Goal: Task Accomplishment & Management: Use online tool/utility

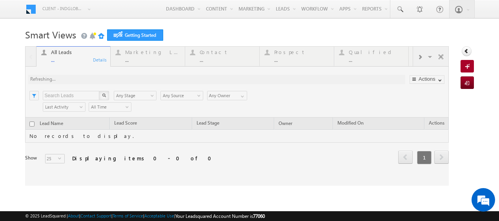
click at [0, 0] on link "Manage Leads" at bounding box center [0, 0] width 0 height 0
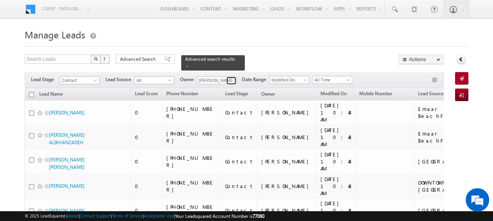
click at [233, 78] on span at bounding box center [232, 81] width 6 height 6
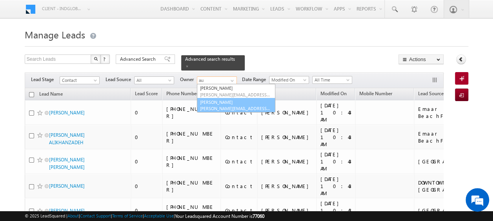
click at [220, 100] on link "[PERSON_NAME] [PERSON_NAME][EMAIL_ADDRESS][PERSON_NAME][DOMAIN_NAME]" at bounding box center [236, 105] width 78 height 15
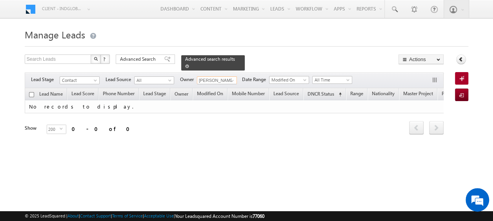
type input "[PERSON_NAME]"
click at [189, 63] on link at bounding box center [187, 66] width 4 height 7
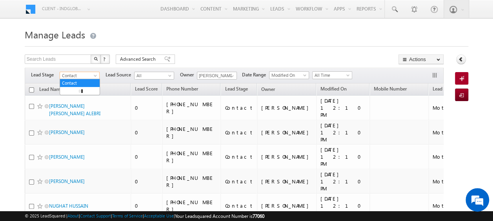
click at [89, 78] on span "Contact" at bounding box center [78, 75] width 37 height 7
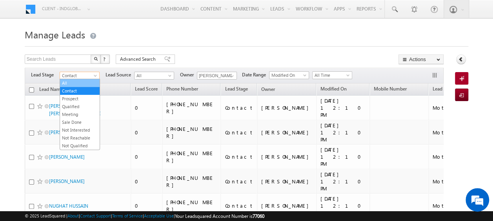
click at [76, 83] on link "All" at bounding box center [80, 83] width 40 height 7
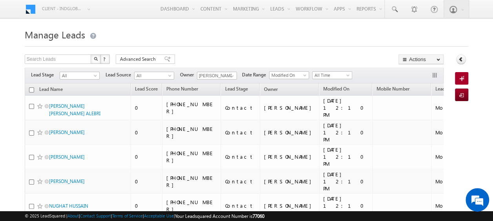
click at [30, 88] on input "checkbox" at bounding box center [31, 90] width 5 height 5
checkbox input "true"
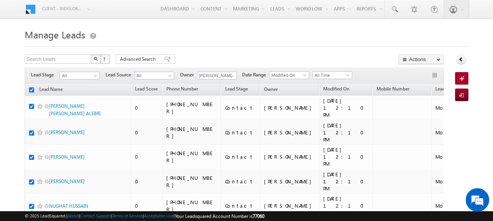
checkbox input "true"
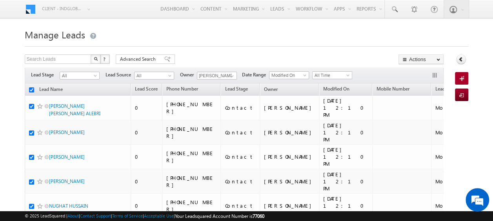
checkbox input "true"
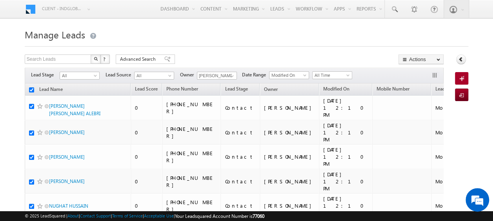
checkbox input "true"
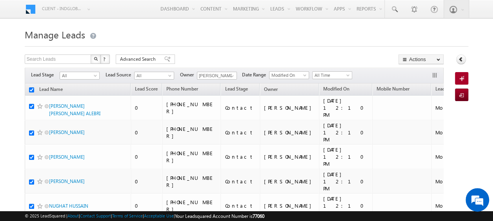
checkbox input "true"
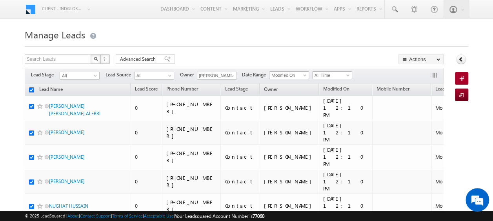
checkbox input "true"
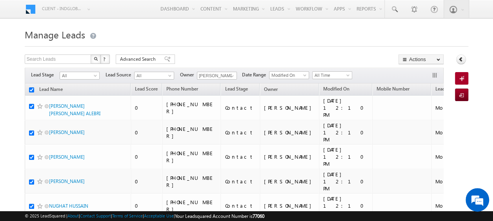
checkbox input "true"
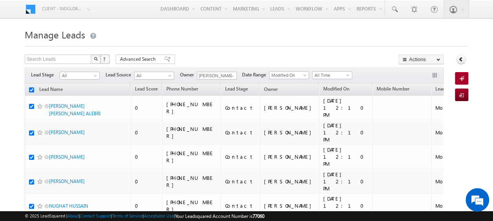
checkbox input "true"
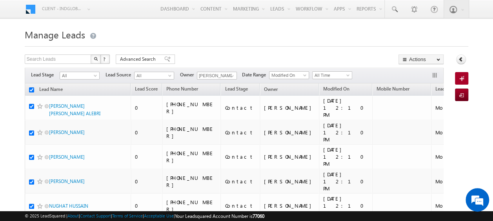
checkbox input "true"
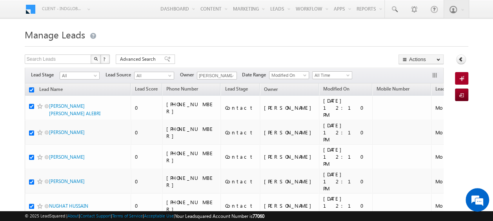
checkbox input "true"
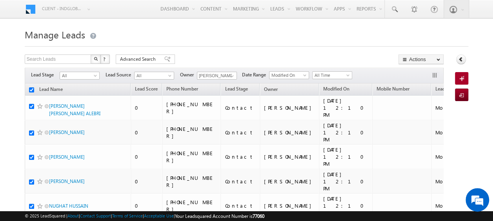
checkbox input "true"
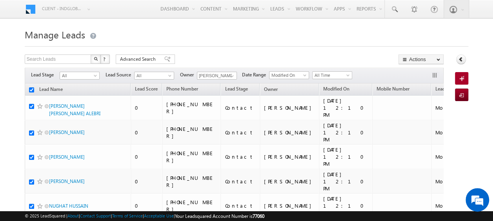
checkbox input "true"
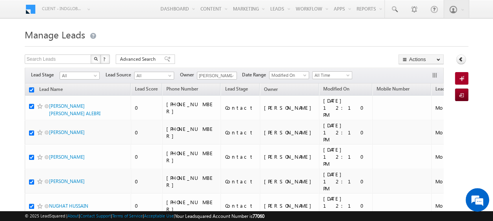
checkbox input "true"
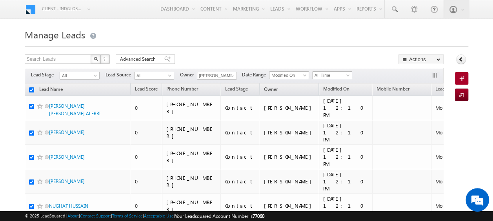
checkbox input "true"
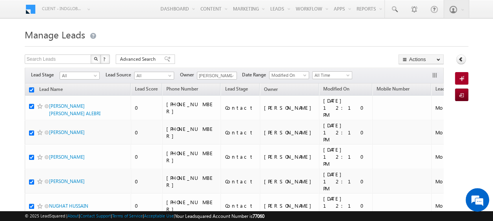
checkbox input "true"
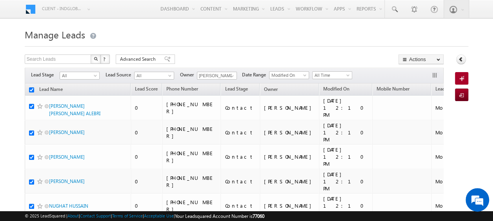
checkbox input "true"
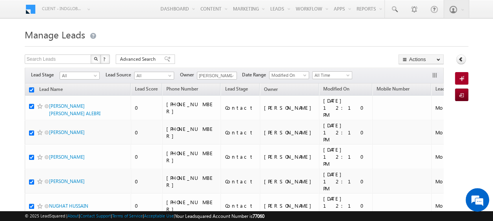
checkbox input "true"
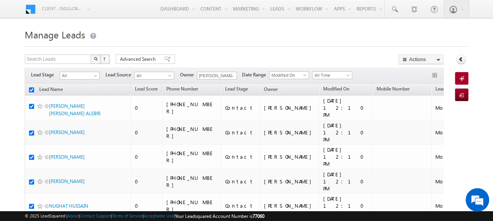
checkbox input "true"
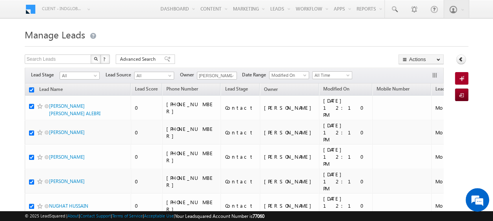
checkbox input "true"
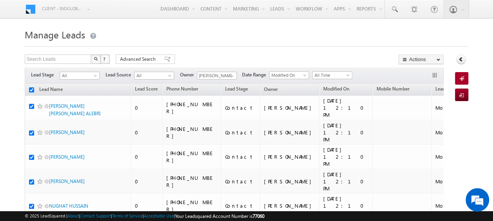
checkbox input "true"
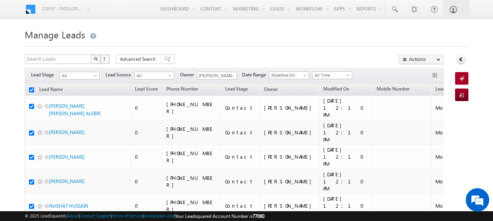
checkbox input "true"
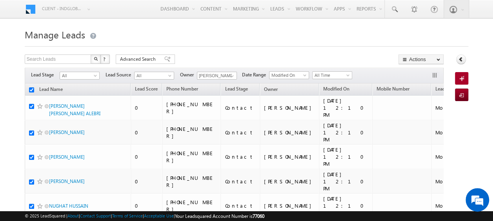
checkbox input "true"
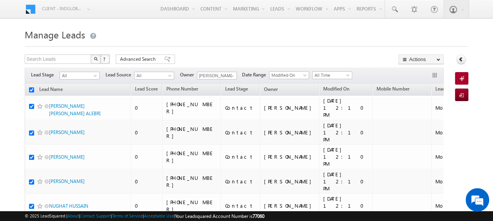
checkbox input "true"
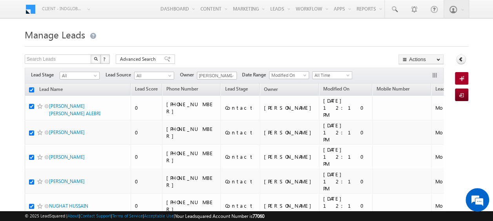
checkbox input "true"
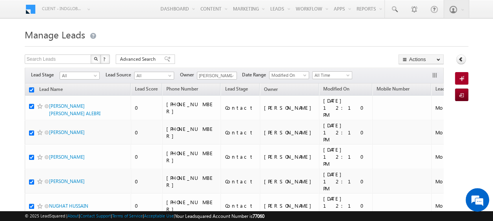
checkbox input "true"
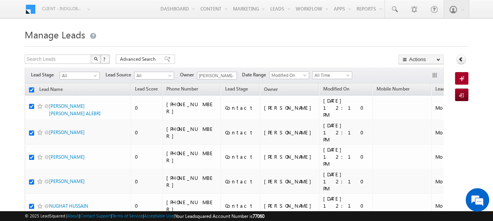
checkbox input "true"
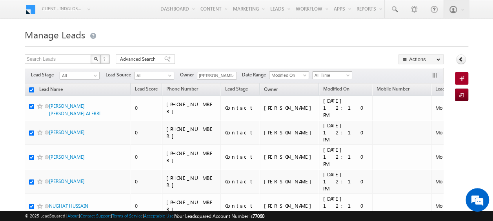
checkbox input "true"
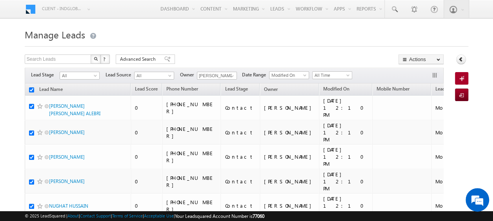
checkbox input "true"
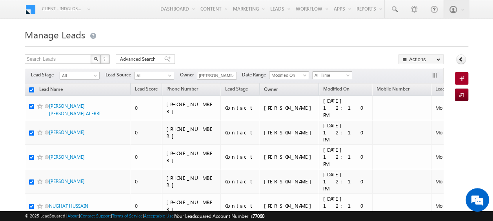
checkbox input "true"
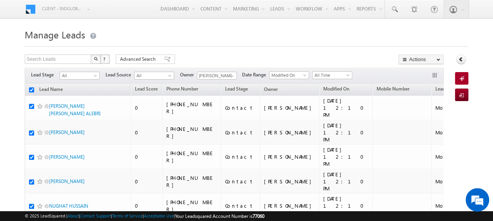
checkbox input "true"
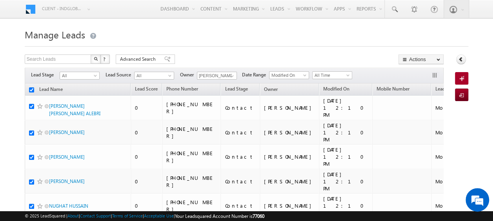
checkbox input "true"
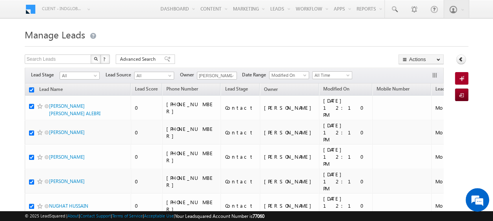
checkbox input "true"
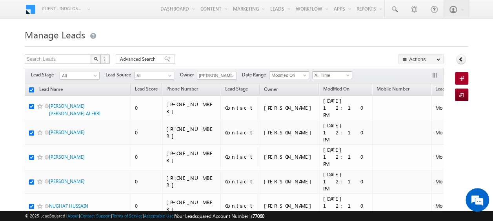
checkbox input "true"
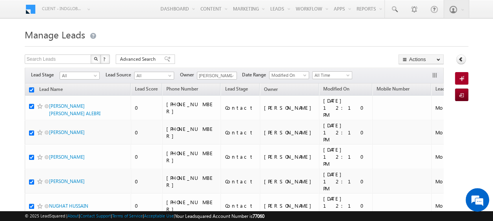
checkbox input "true"
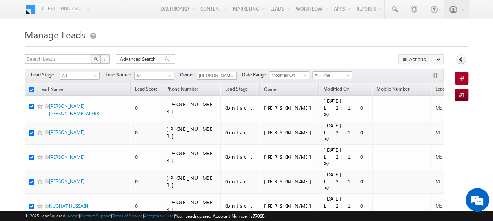
checkbox input "true"
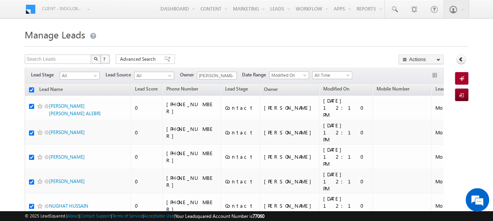
checkbox input "true"
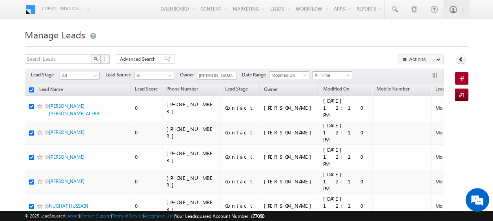
checkbox input "true"
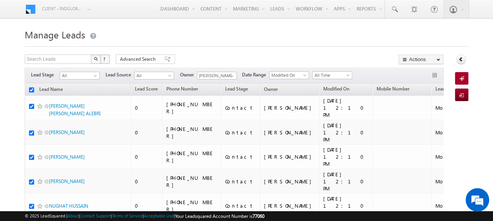
checkbox input "true"
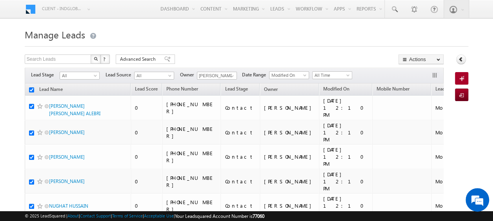
checkbox input "true"
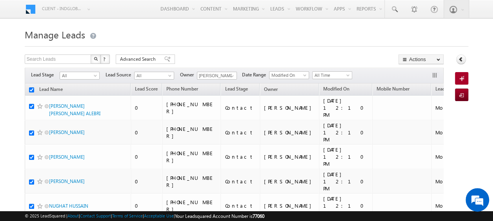
checkbox input "true"
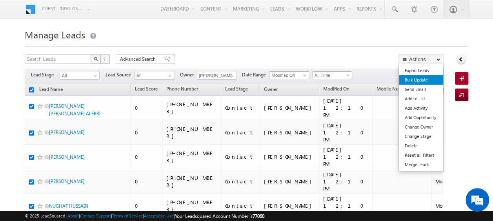
click at [423, 78] on link "Bulk Update" at bounding box center [421, 79] width 44 height 9
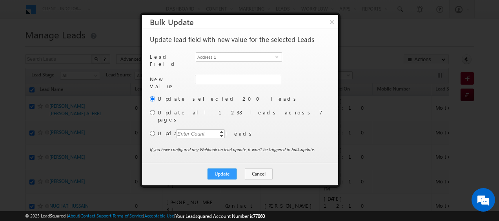
click at [266, 57] on span "Address 1" at bounding box center [235, 57] width 79 height 9
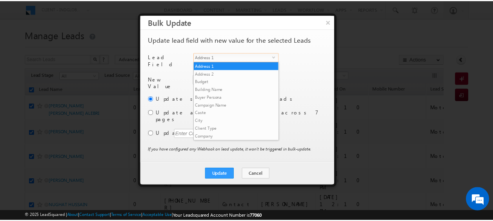
scroll to position [299, 0]
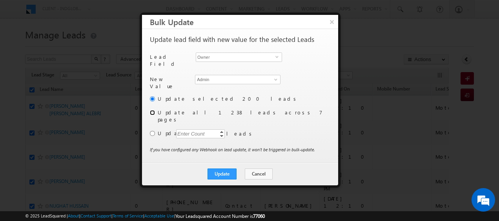
click at [151, 111] on input "radio" at bounding box center [152, 112] width 5 height 5
click at [223, 169] on button "Update" at bounding box center [222, 174] width 29 height 11
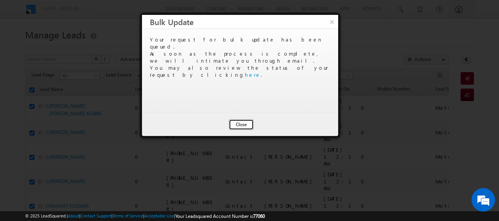
click at [244, 126] on button "Close" at bounding box center [241, 124] width 25 height 11
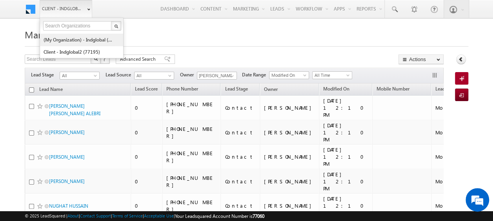
click at [72, 40] on link "(My Organization) - indglobal (48060)" at bounding box center [79, 40] width 72 height 12
